Goal: Transaction & Acquisition: Purchase product/service

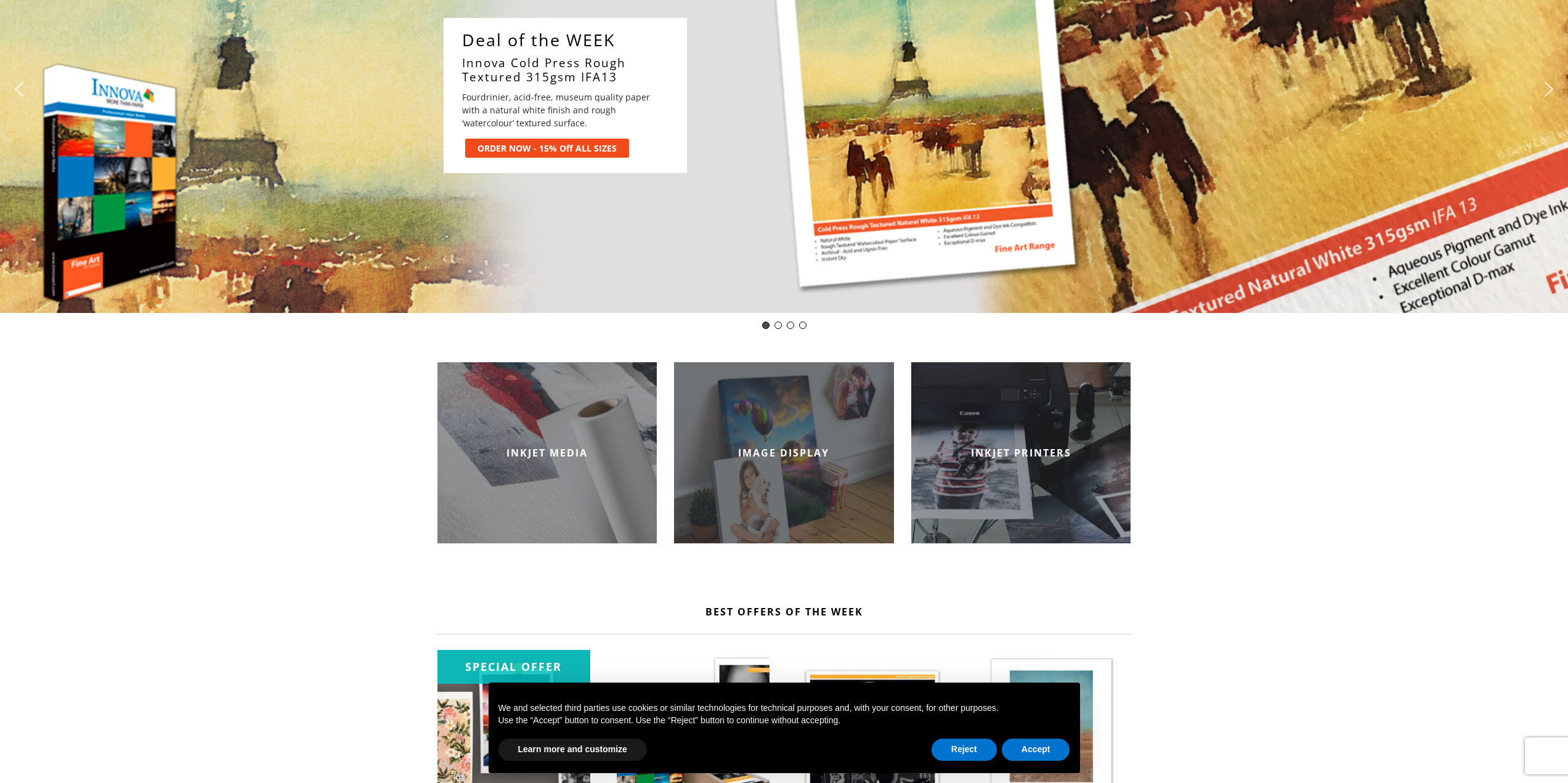
scroll to position [62, 0]
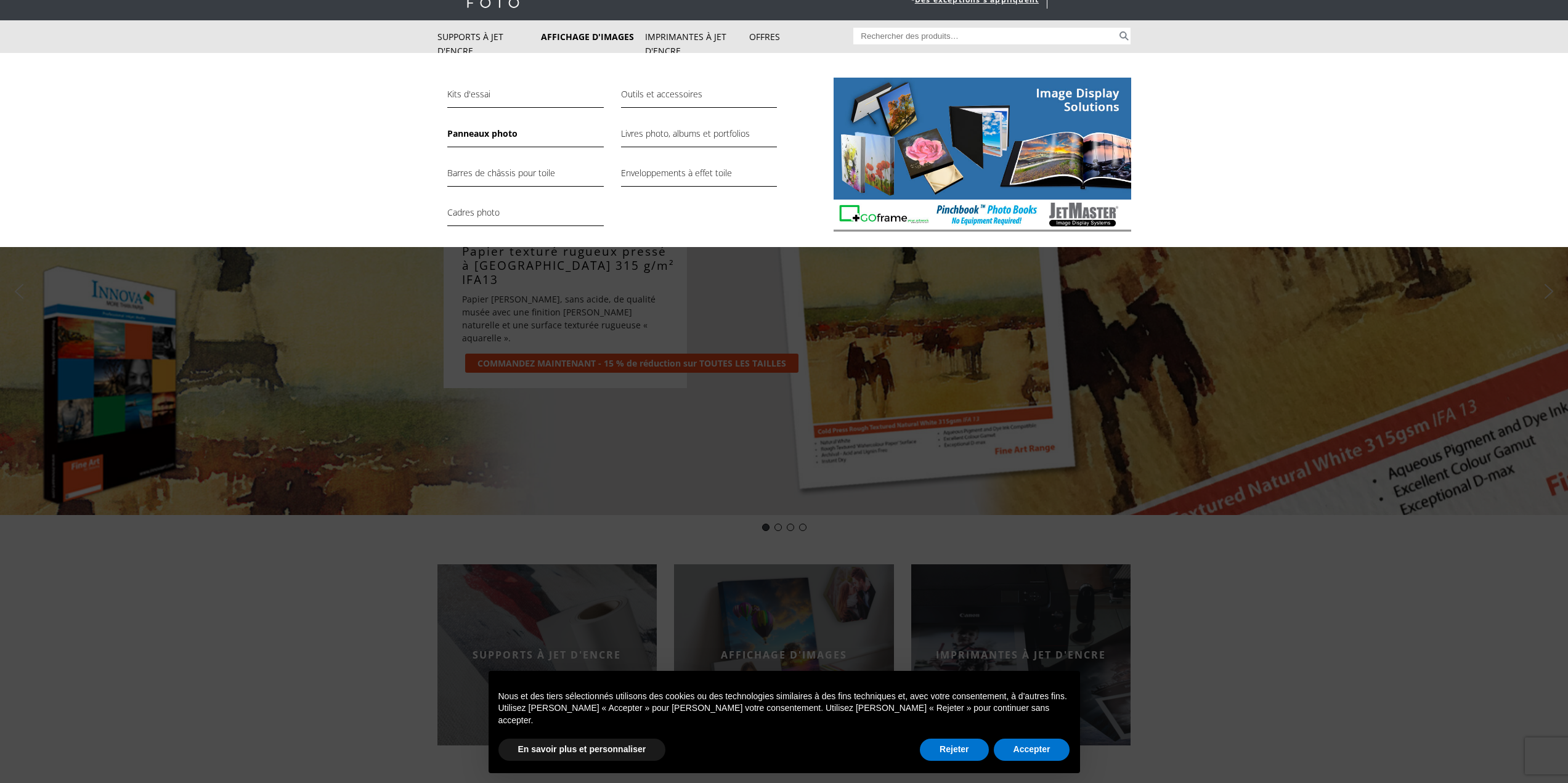
click at [478, 135] on font "Panneaux photo" at bounding box center [482, 133] width 70 height 11
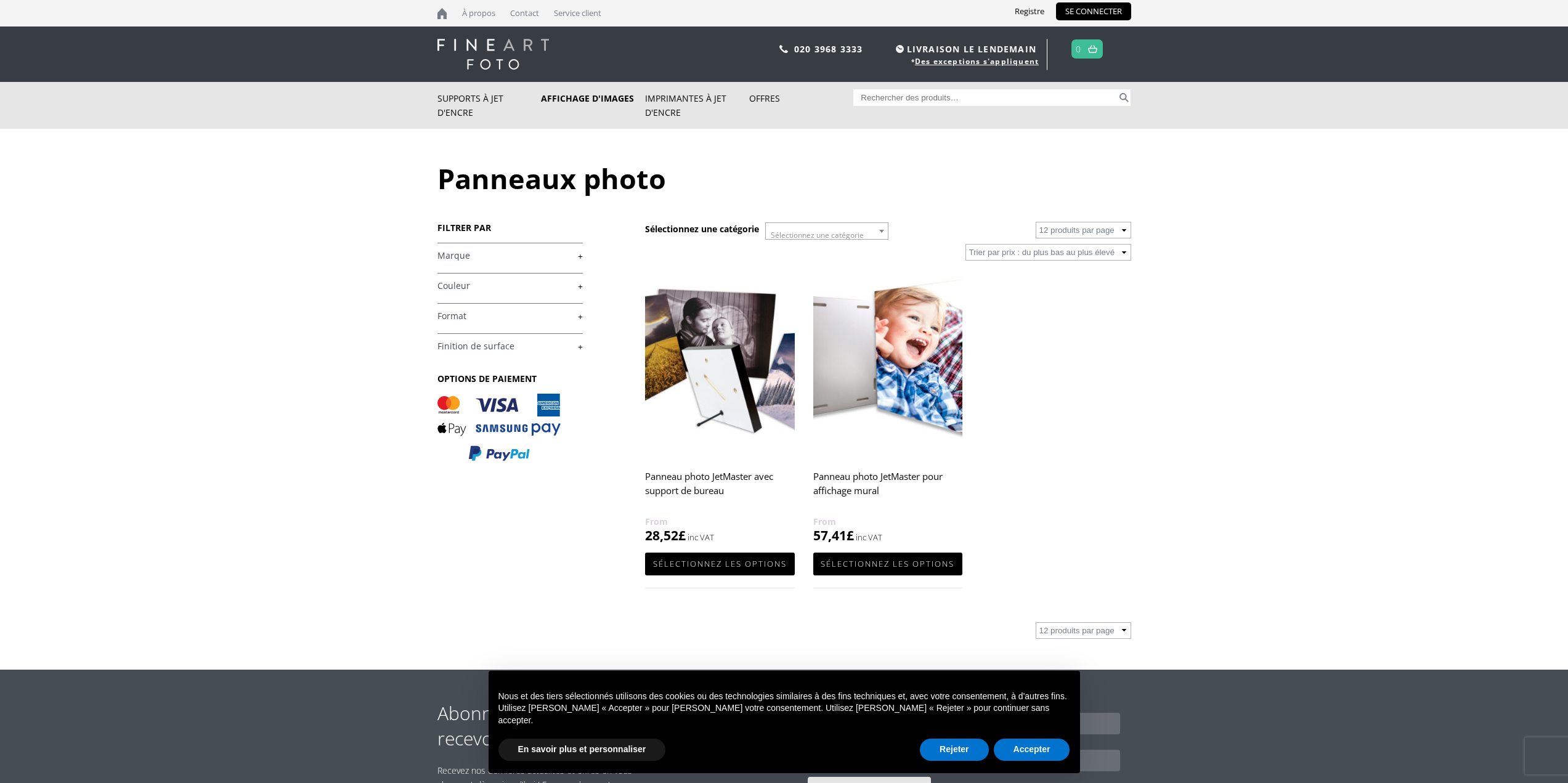
click at [714, 334] on img at bounding box center [720, 364] width 149 height 187
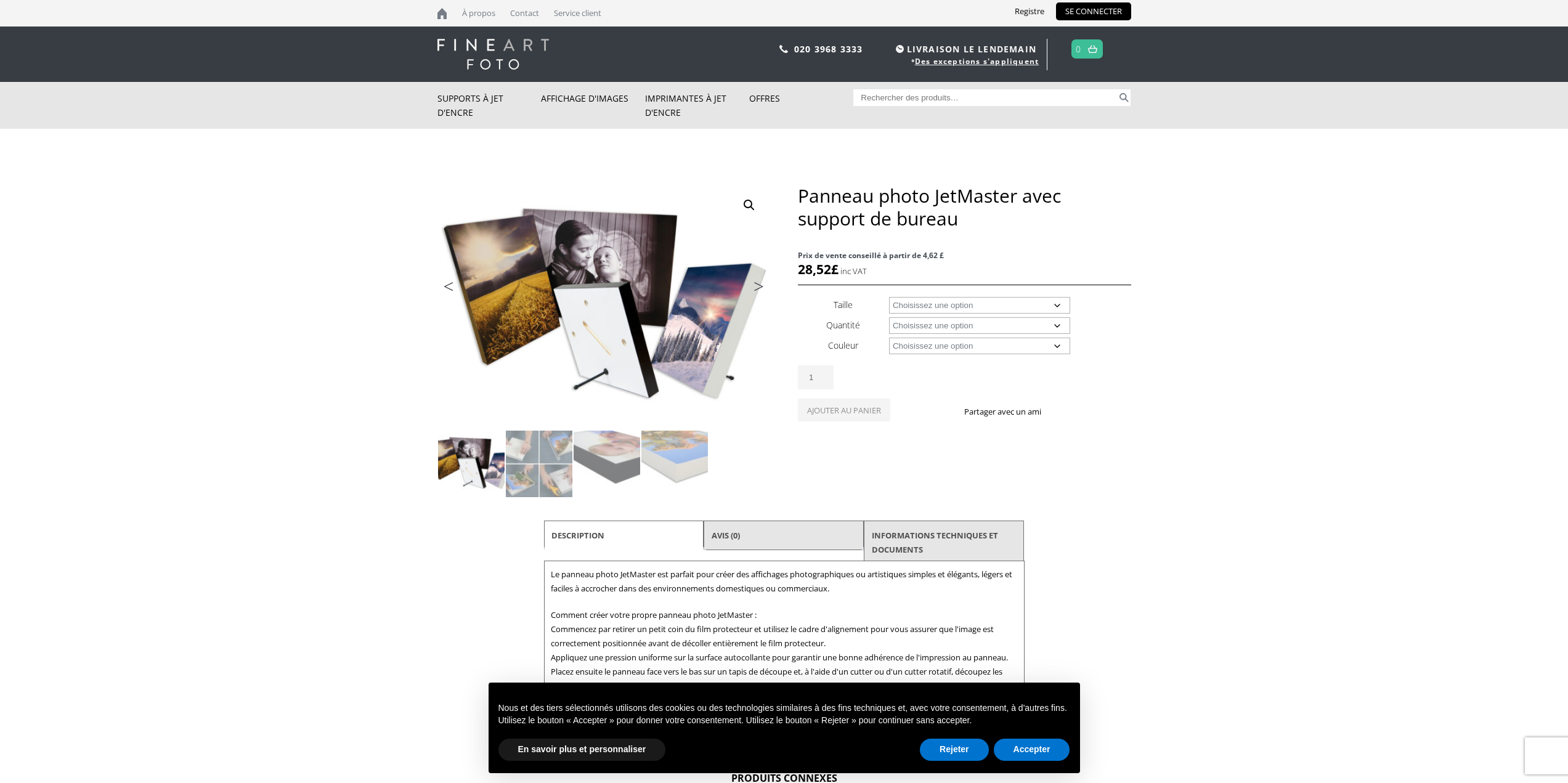
click at [1056, 305] on select "Choisissez une option A4 A3 A3+ 5" x 5" 5" x 7" 6" x 8" 8" x 8" 8" x 10" 8" x 2…" at bounding box center [980, 306] width 181 height 17
click at [889, 297] on select "Choisissez une option A4 A3 A3+ 5" x 5" 5" x 7" 6" x 8" 8" x 8" 8" x 10" 8" x 2…" at bounding box center [980, 306] width 181 height 17
select select "8-x-10"
click at [987, 326] on select "Choose an option 10 Panels with Desk Stands" at bounding box center [980, 325] width 181 height 17
select select "10-panels-with-desk-stands"
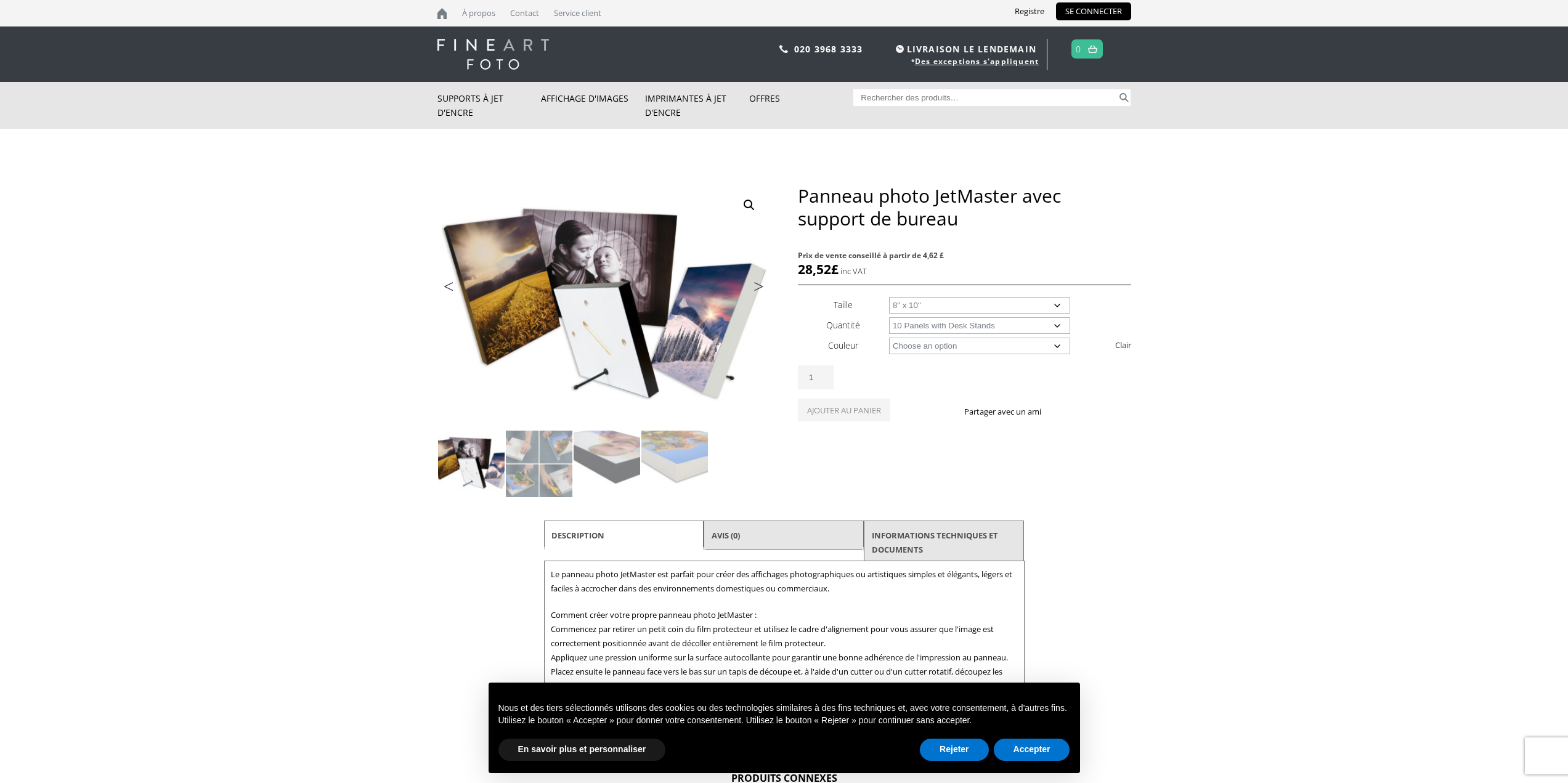
click at [889, 317] on select "Choose an option 10 Panels with Desk Stands" at bounding box center [980, 325] width 181 height 17
select select "8-x-10"
click at [974, 344] on select "Choose an option Black White" at bounding box center [980, 346] width 181 height 17
select select "black"
click at [889, 338] on select "Choose an option Black White" at bounding box center [980, 346] width 181 height 17
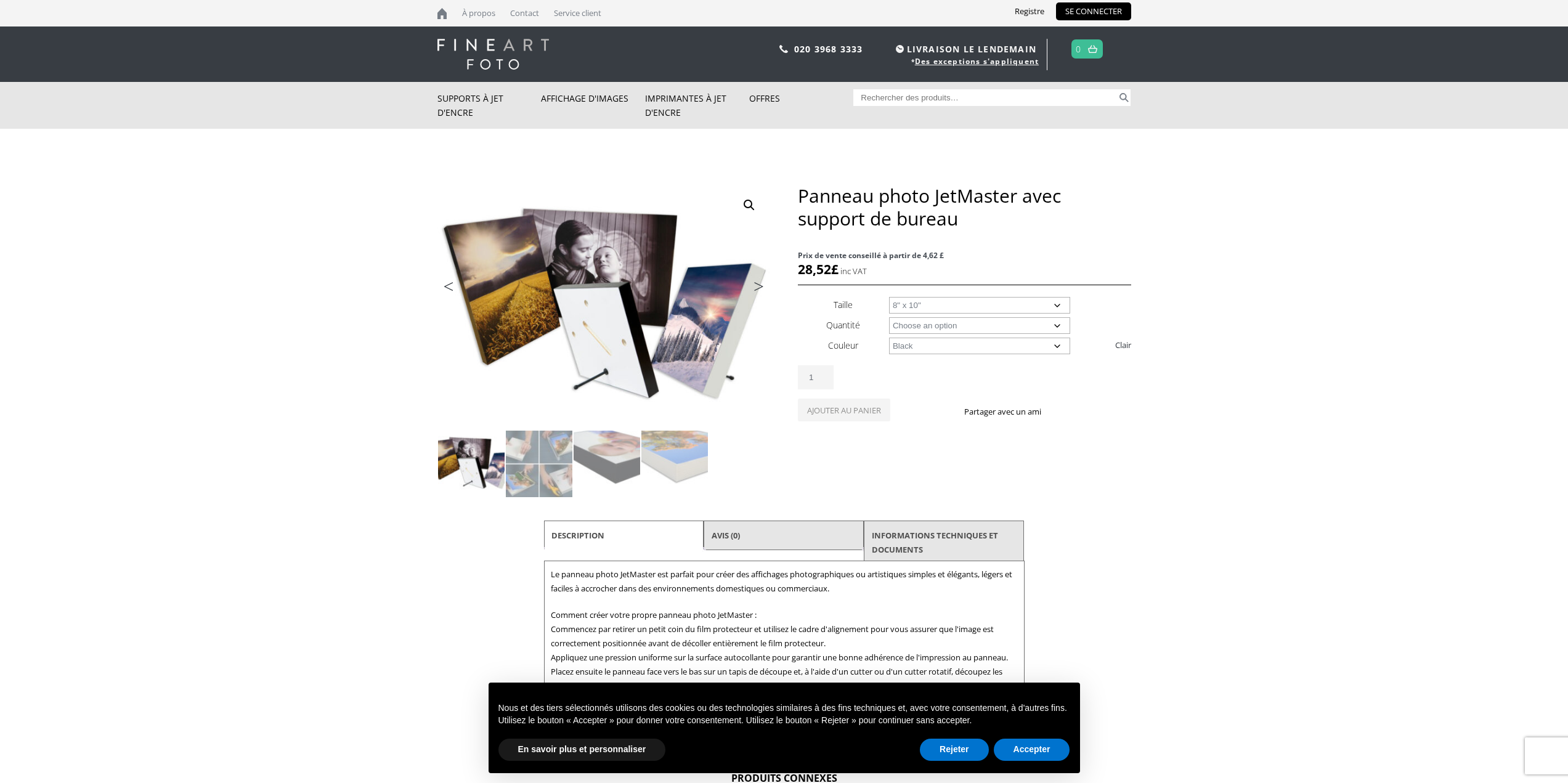
select select "8-x-10"
select select "black"
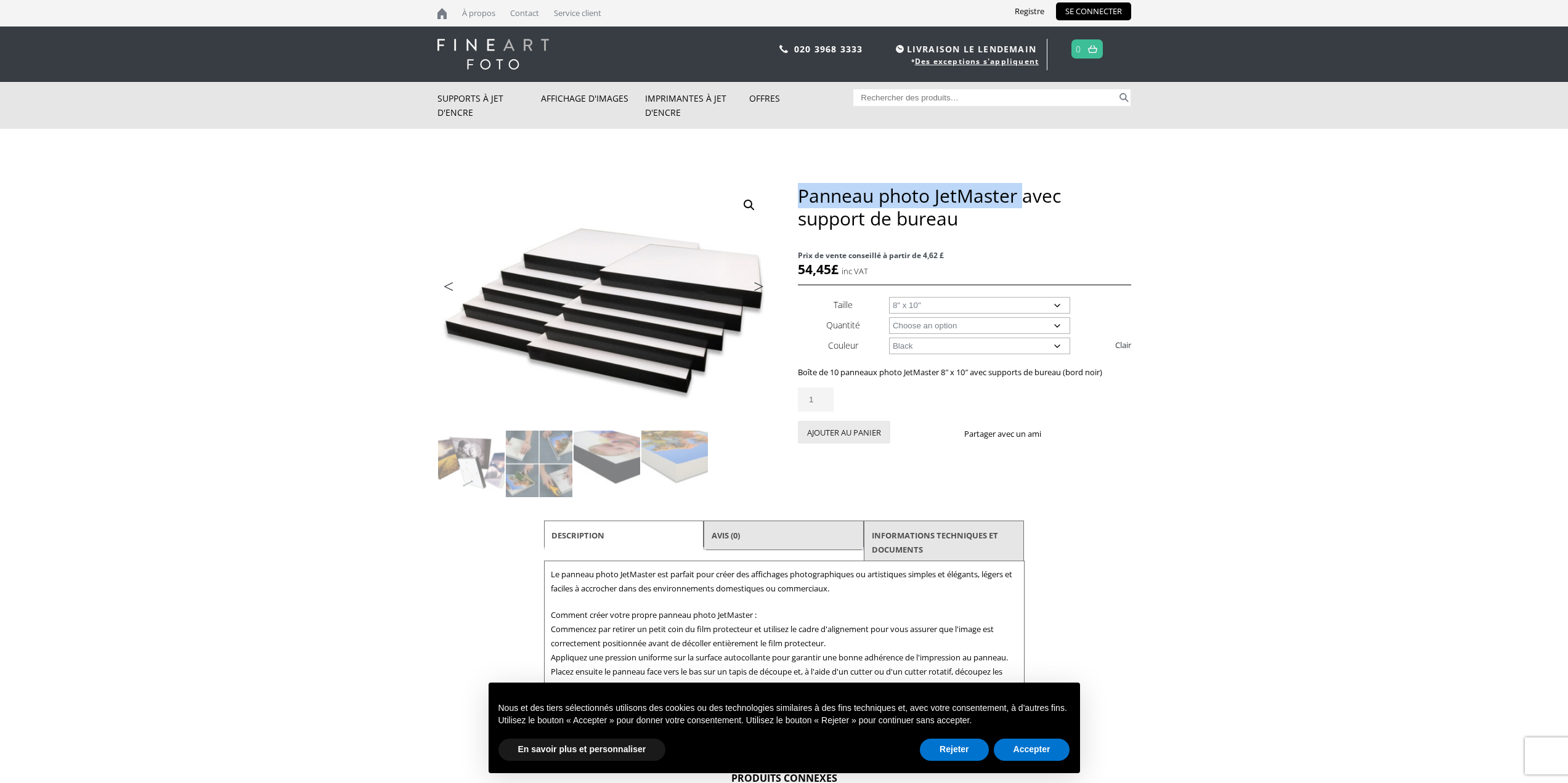
drag, startPoint x: 799, startPoint y: 191, endPoint x: 1023, endPoint y: 188, distance: 224.0
click at [1023, 188] on font "Panneau photo JetMaster avec support de bureau" at bounding box center [930, 207] width 263 height 48
copy font "Panneau photo JetMaster"
